Goal: Task Accomplishment & Management: Manage account settings

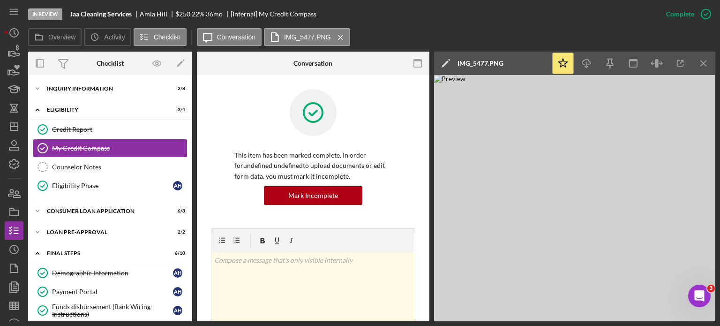
scroll to position [245, 0]
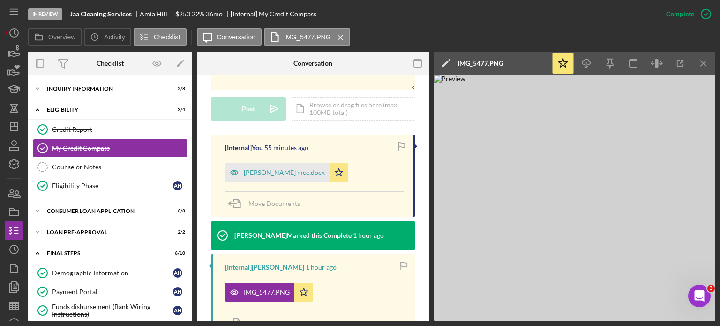
scroll to position [148, 0]
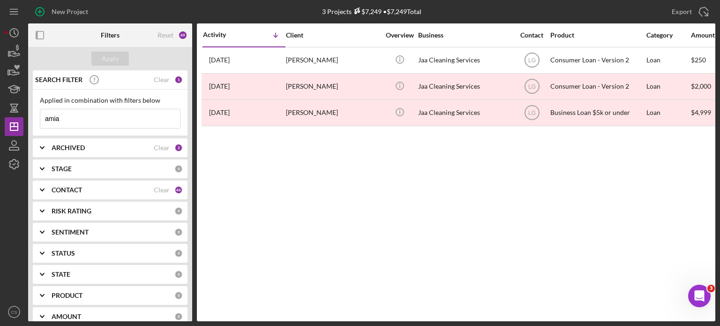
drag, startPoint x: 77, startPoint y: 118, endPoint x: 0, endPoint y: 102, distance: 78.5
click at [0, 102] on div "New Project 3 Projects $7,249 • $7,249 Total amia Export Icon/Export Filters Re…" at bounding box center [360, 163] width 720 height 326
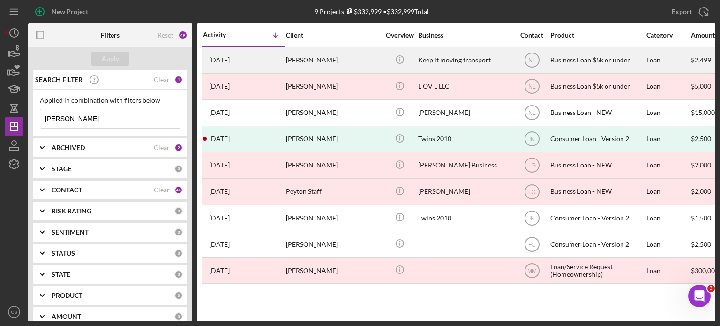
type input "[PERSON_NAME]"
click at [230, 62] on time "[DATE]" at bounding box center [219, 60] width 21 height 8
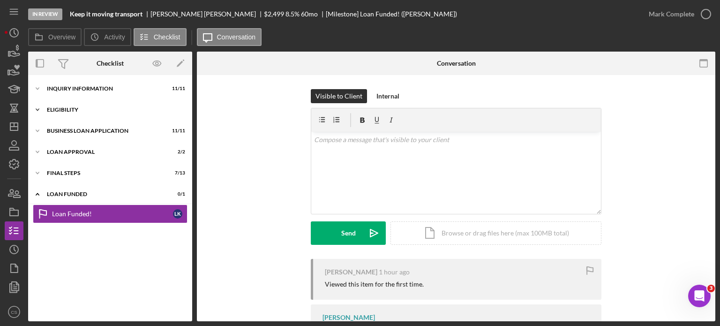
click at [35, 108] on icon "Icon/Expander" at bounding box center [37, 109] width 19 height 19
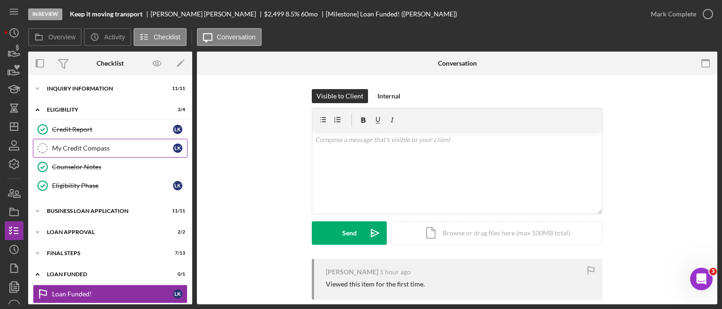
click at [69, 148] on div "My Credit Compass" at bounding box center [112, 148] width 121 height 8
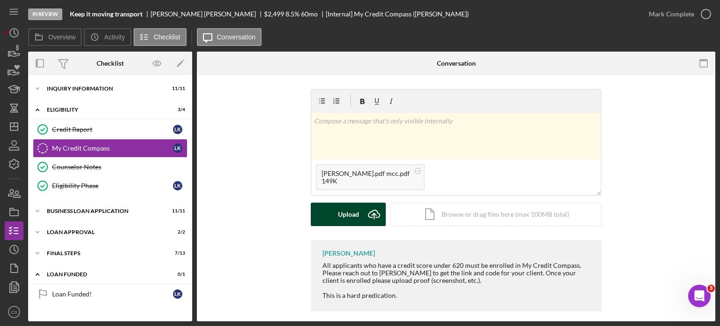
click at [372, 212] on icon "Icon/Upload" at bounding box center [374, 214] width 23 height 23
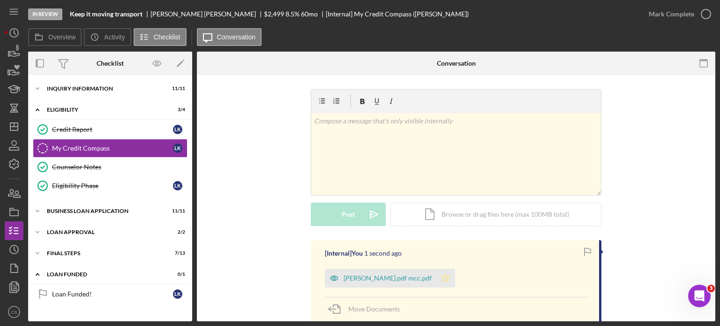
click at [437, 279] on icon "Icon/Star" at bounding box center [446, 278] width 19 height 19
click at [710, 14] on icon "button" at bounding box center [706, 13] width 23 height 23
